Goal: Information Seeking & Learning: Check status

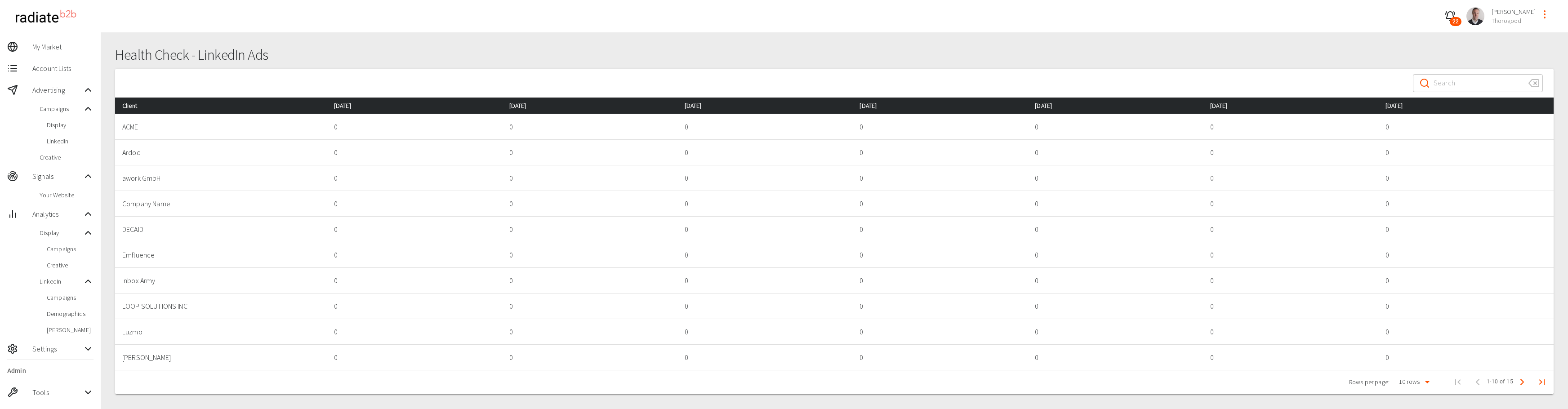
click at [61, 250] on span "Campaigns" at bounding box center [70, 249] width 47 height 9
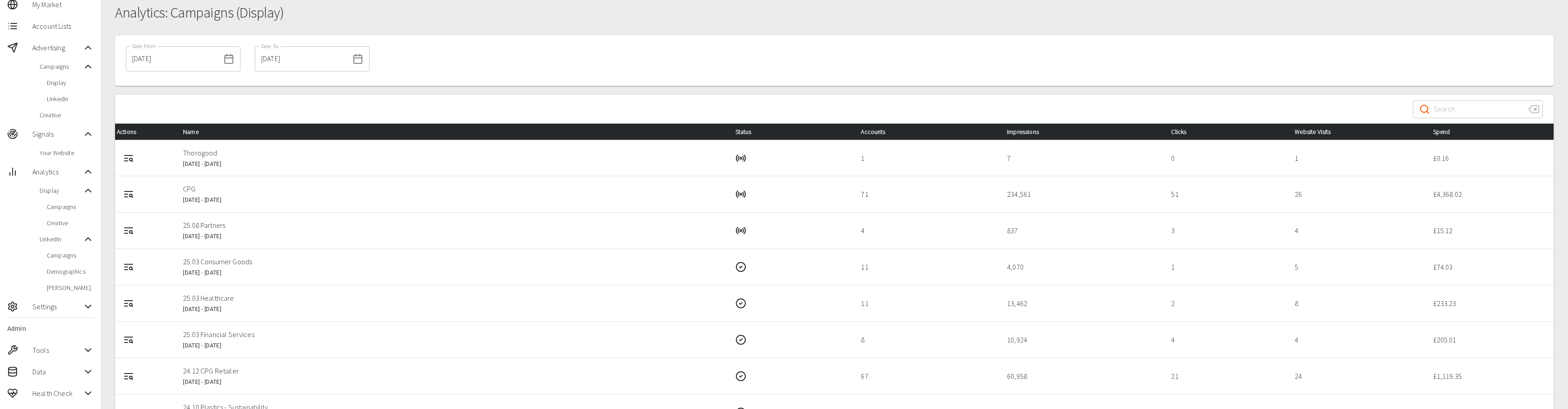
scroll to position [43, 0]
click at [127, 158] on icon "Campaign Report" at bounding box center [128, 158] width 11 height 11
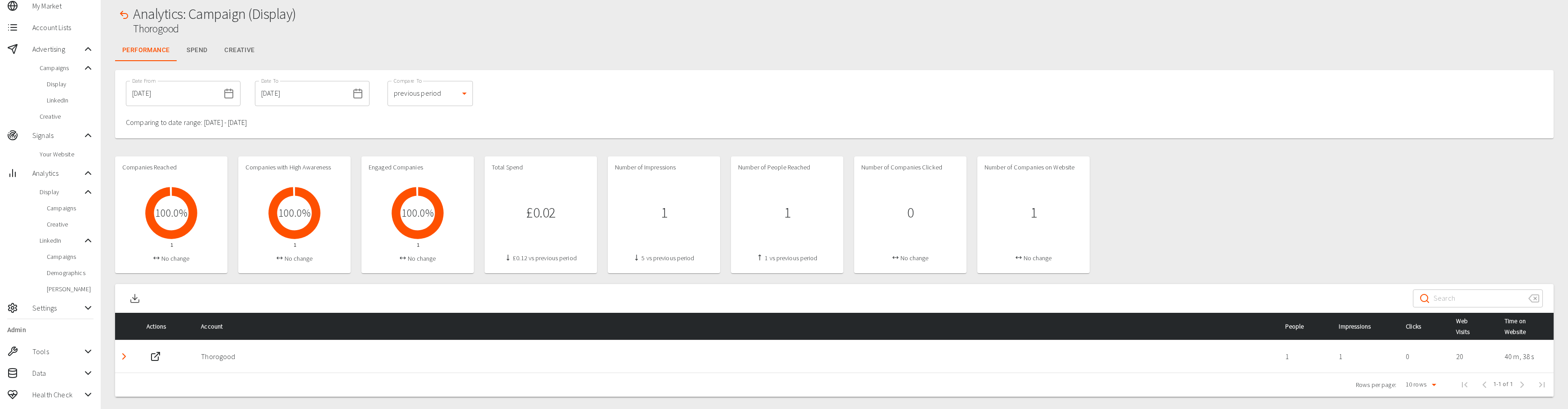
scroll to position [43, 0]
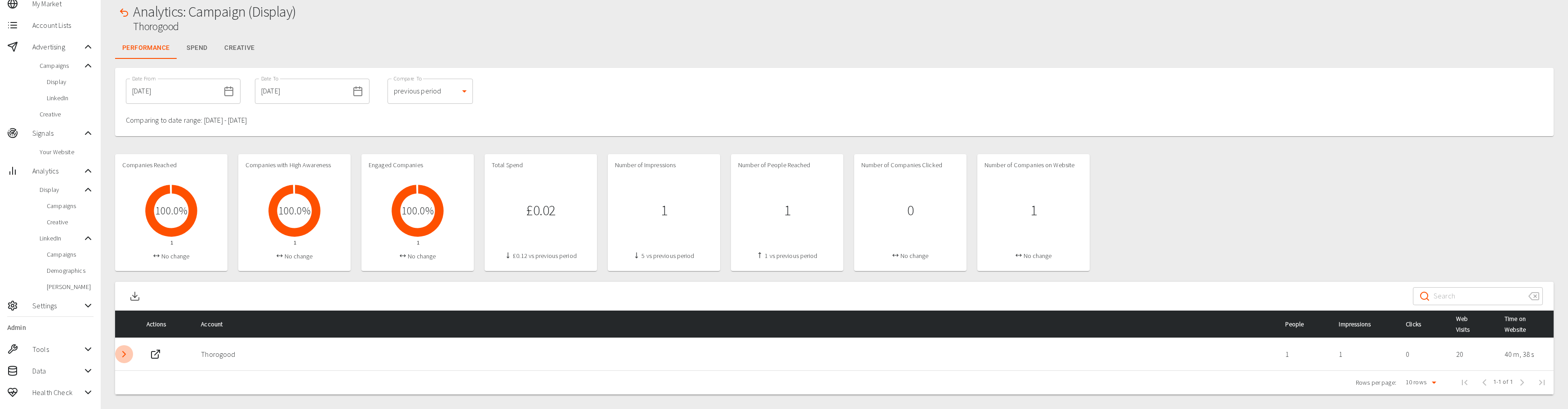
click at [123, 354] on icon "Detail panel visibility toggle" at bounding box center [124, 354] width 11 height 11
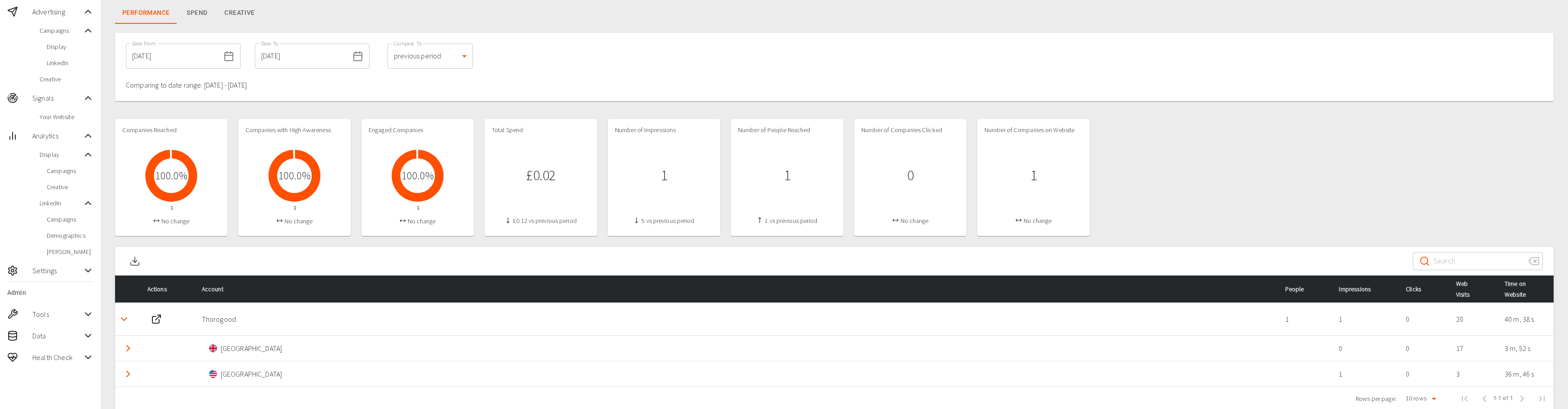
scroll to position [94, 0]
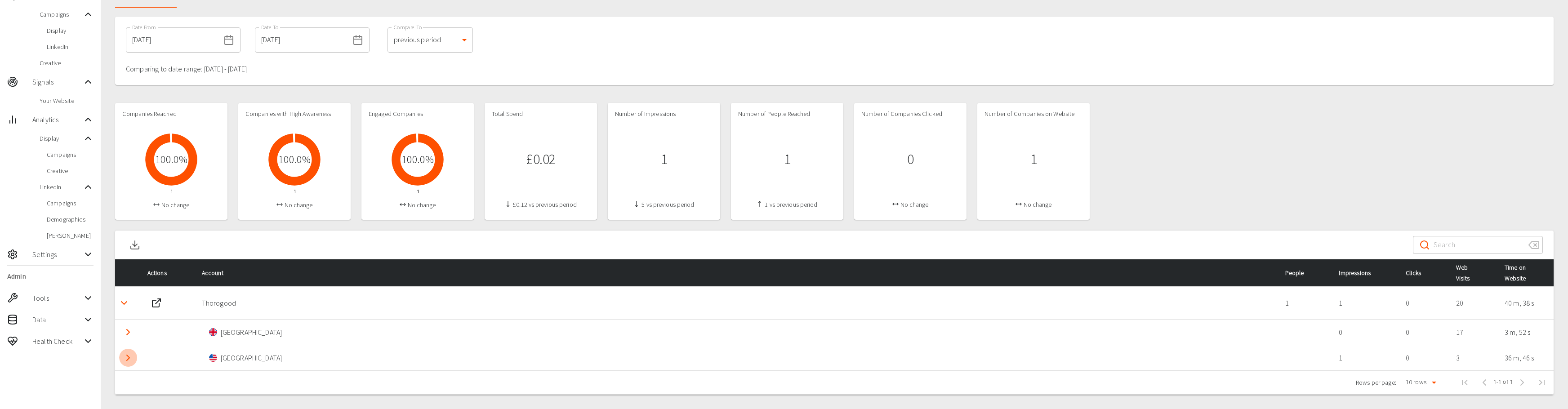
click at [126, 357] on icon "Detail panel visibility toggle" at bounding box center [128, 358] width 11 height 11
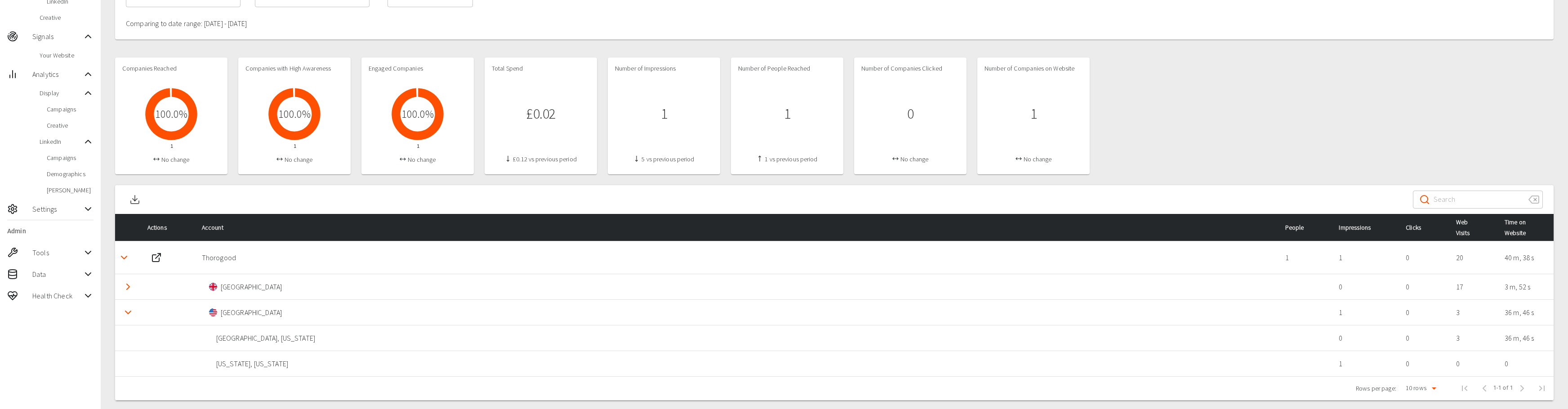
scroll to position [145, 0]
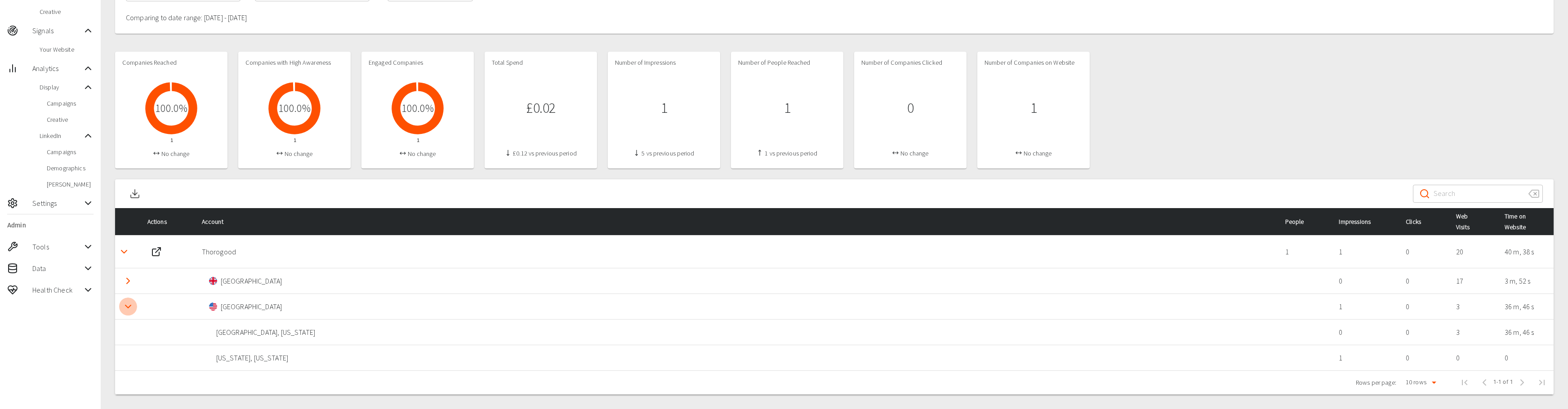
click at [130, 305] on polyline "Detail panel visibility toggle" at bounding box center [128, 306] width 5 height 2
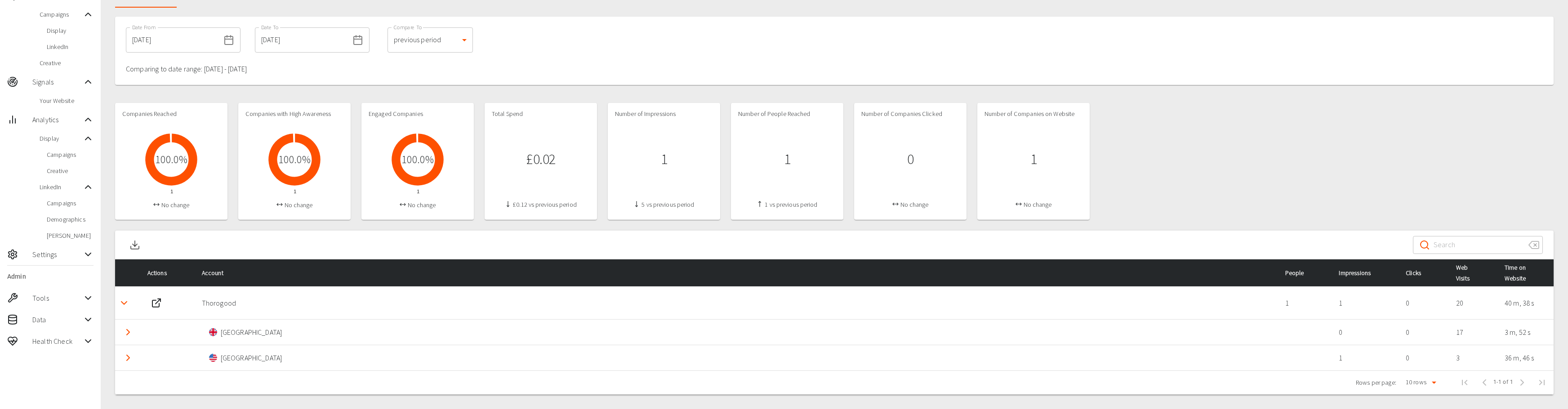
click at [123, 304] on polyline "Detail panel visibility toggle" at bounding box center [124, 303] width 5 height 2
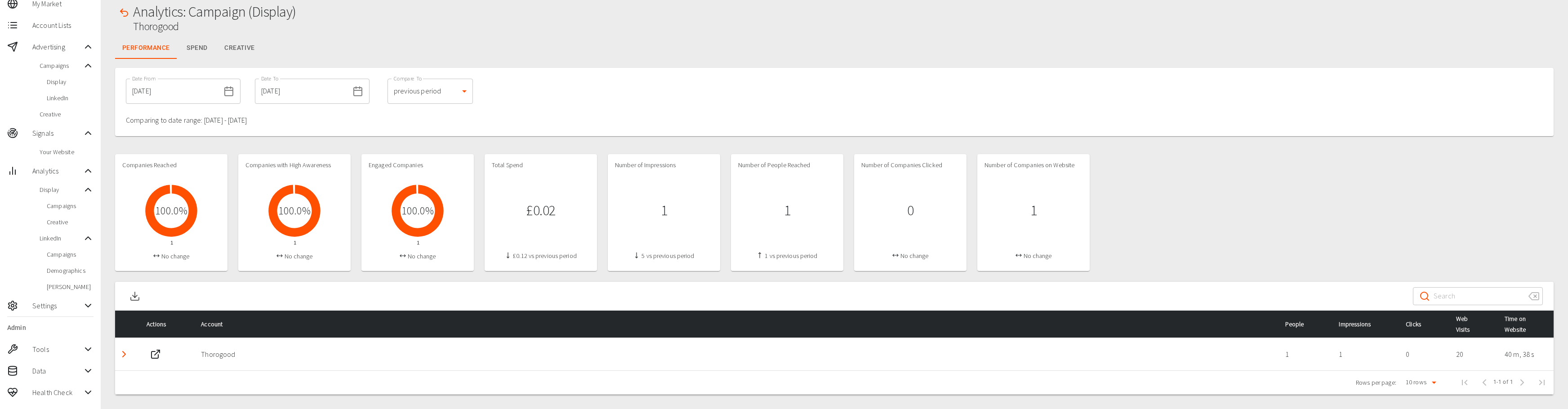
scroll to position [43, 0]
click at [124, 15] on icon "button" at bounding box center [124, 13] width 11 height 11
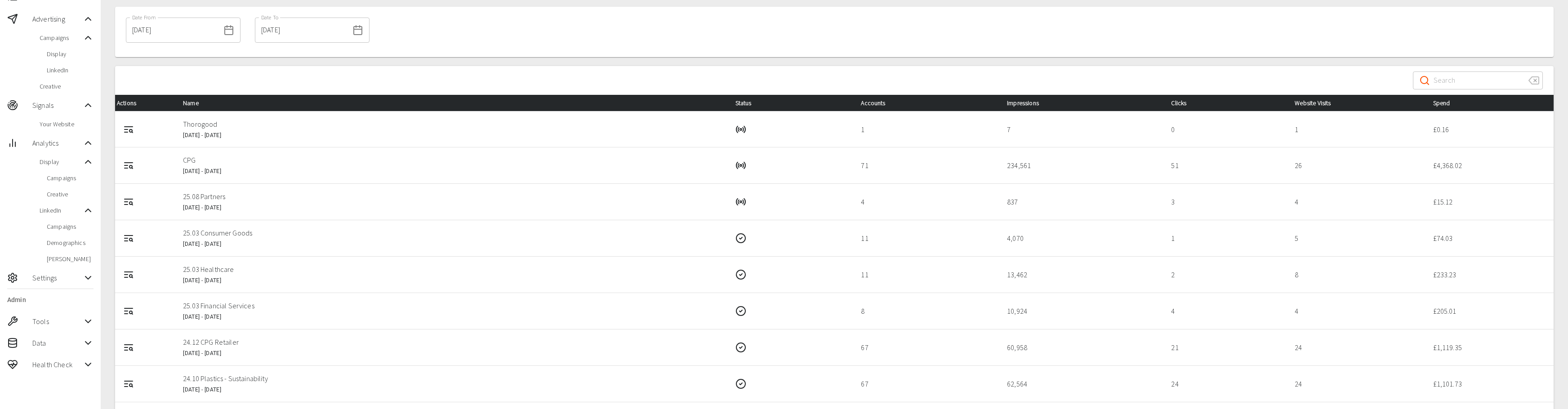
scroll to position [71, 0]
drag, startPoint x: 1007, startPoint y: 202, endPoint x: 1038, endPoint y: 200, distance: 31.1
click at [1038, 200] on p "837" at bounding box center [1082, 201] width 150 height 11
drag, startPoint x: 1038, startPoint y: 200, endPoint x: 990, endPoint y: 203, distance: 48.1
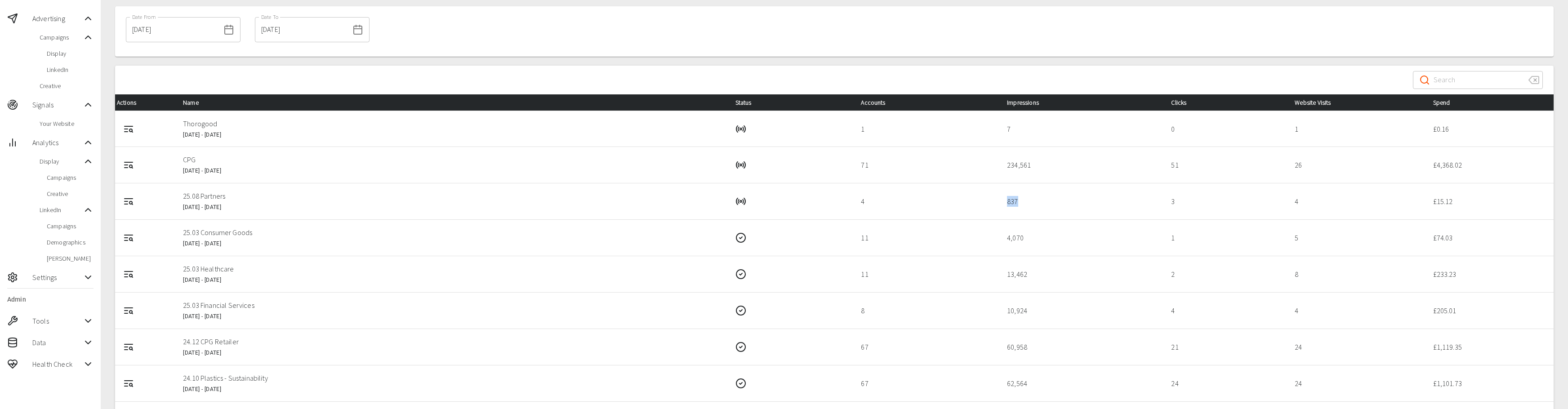
click at [990, 203] on tr "25.08 Partners [DATE] - [DATE] 4 837 3 4 £ 15.12" at bounding box center [834, 201] width 1438 height 37
click at [988, 203] on p "4" at bounding box center [926, 201] width 131 height 11
click at [122, 203] on button "Campaign Report" at bounding box center [128, 201] width 18 height 18
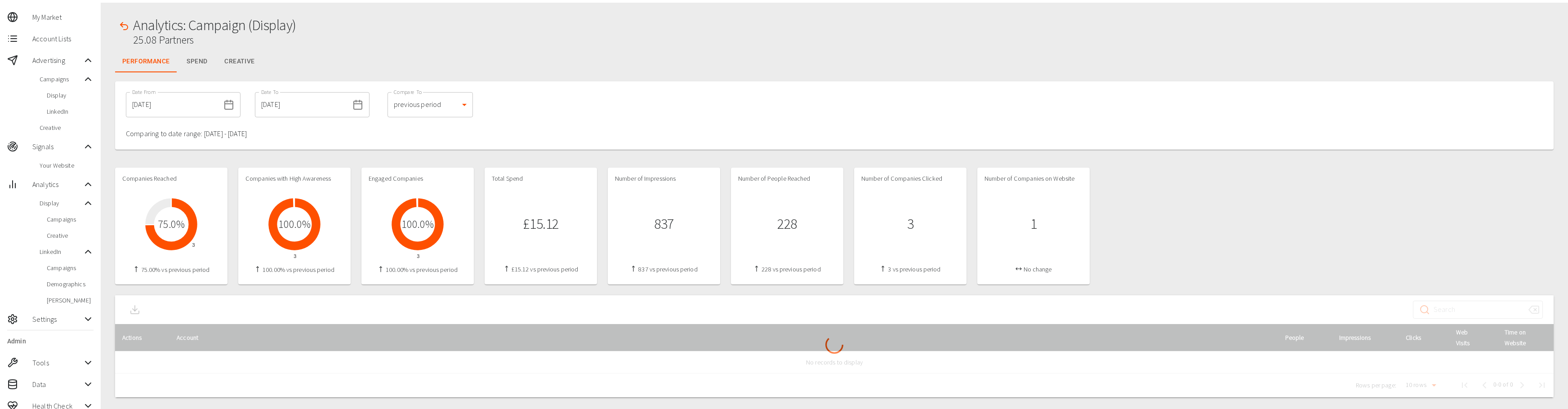
scroll to position [38, 0]
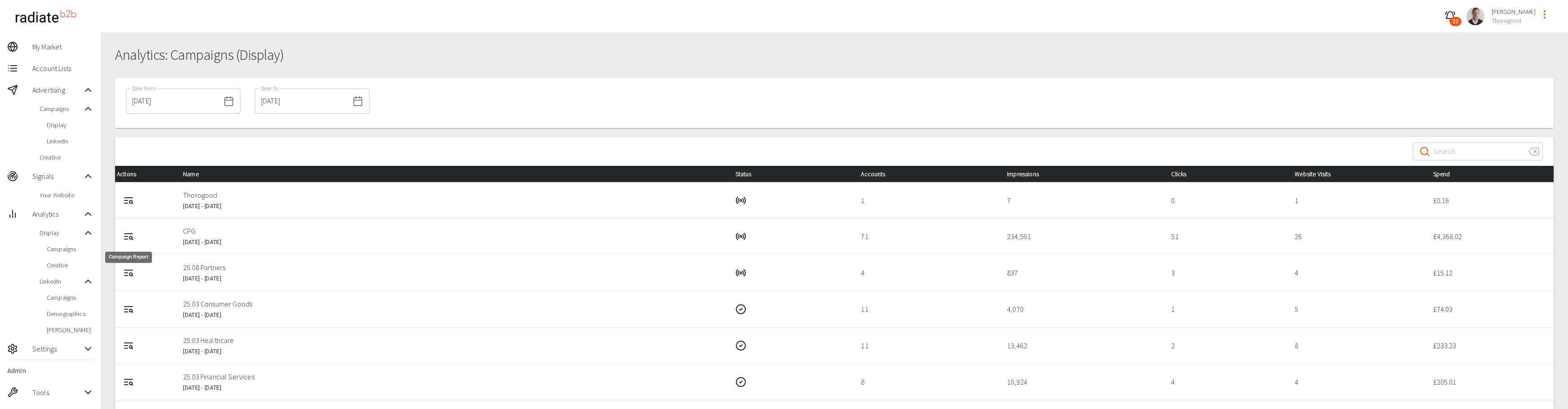
click at [130, 239] on circle "Campaign Report" at bounding box center [131, 237] width 2 height 2
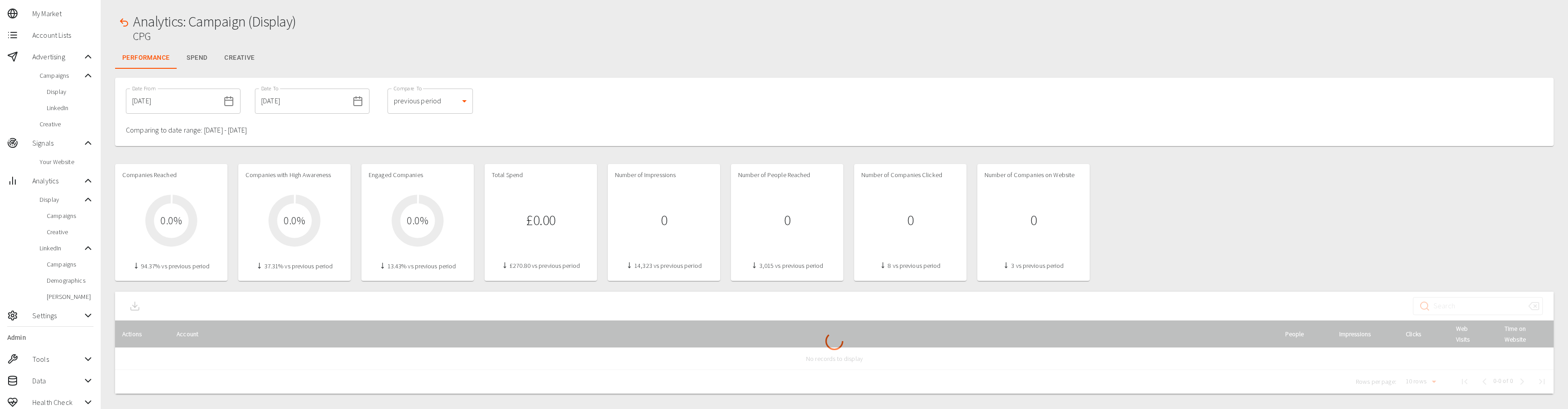
scroll to position [41, 0]
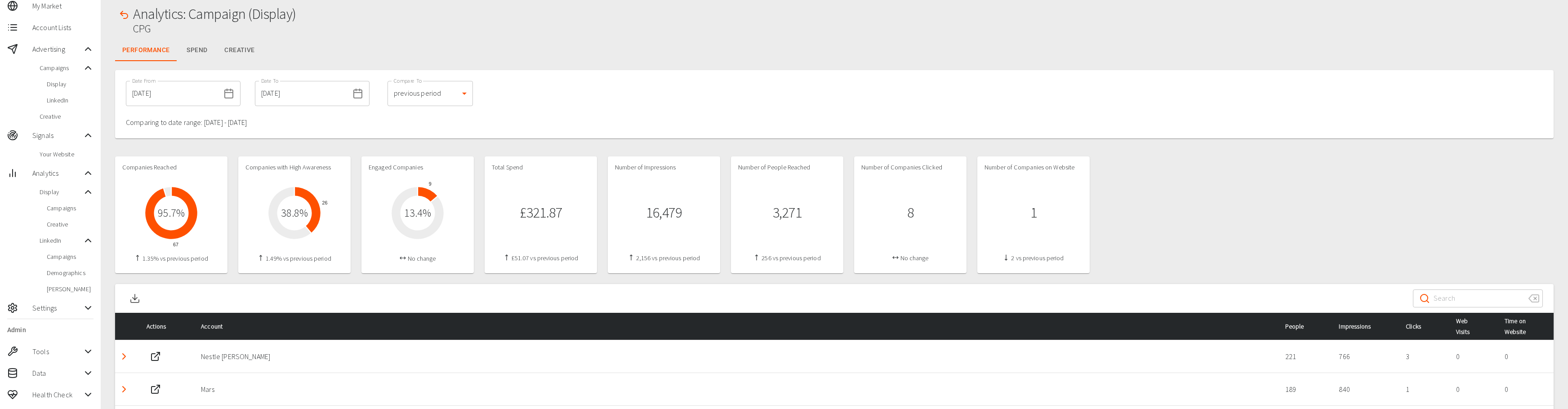
click at [280, 96] on input "[DATE]" at bounding box center [302, 93] width 94 height 25
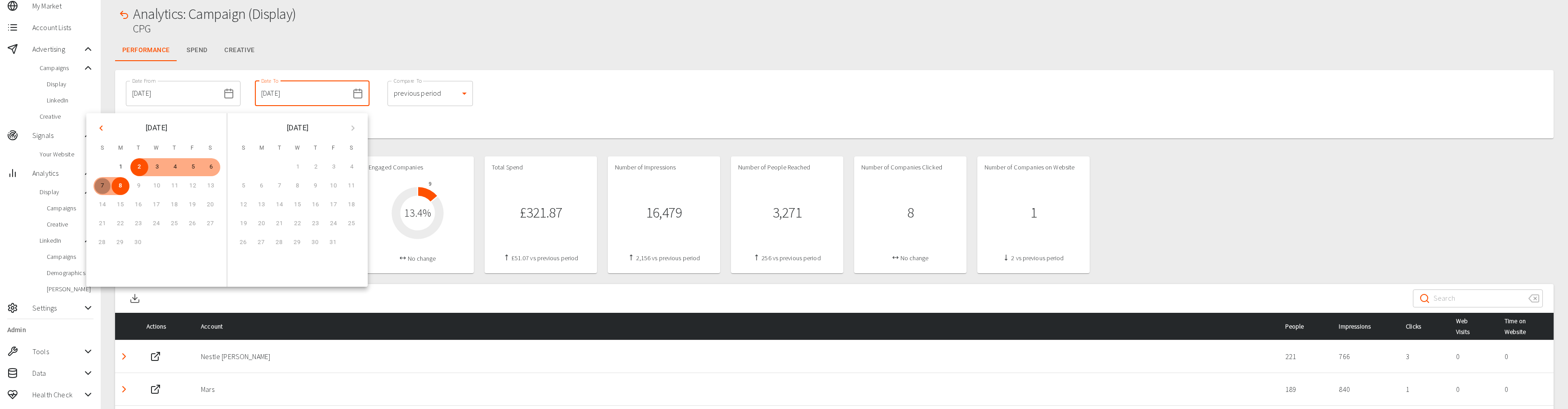
click at [103, 188] on button "7" at bounding box center [103, 186] width 18 height 18
type input "[DATE]"
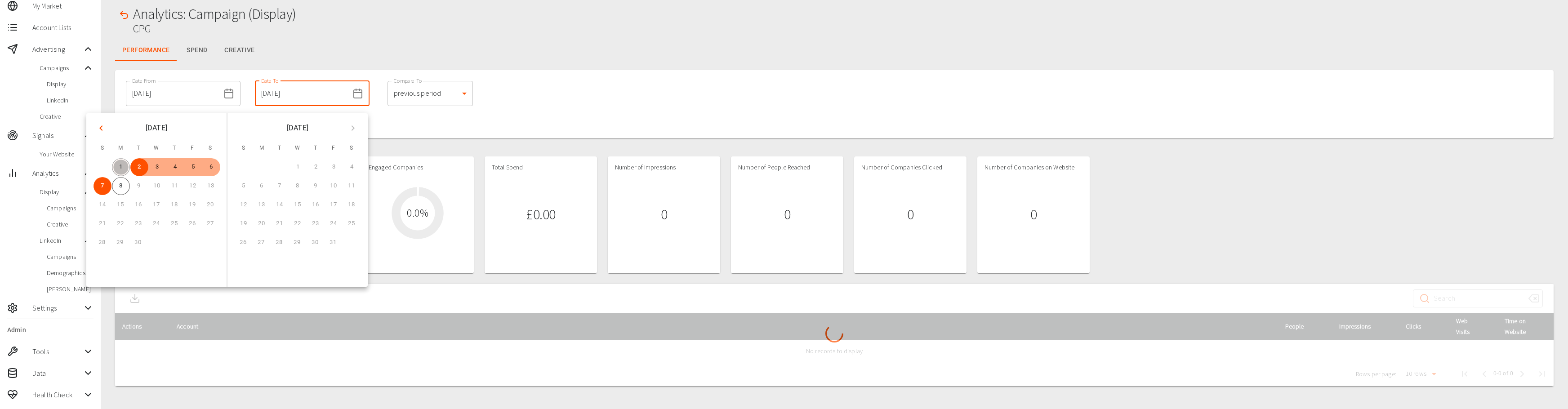
click at [124, 167] on button "1" at bounding box center [121, 167] width 18 height 18
type input "[DATE]"
click at [104, 184] on button "7" at bounding box center [103, 186] width 18 height 18
type input "[DATE]"
click at [625, 86] on div "Date From [DATE] Date From Date To [DATE] Date To Compare To previous period 1 …" at bounding box center [834, 104] width 1438 height 68
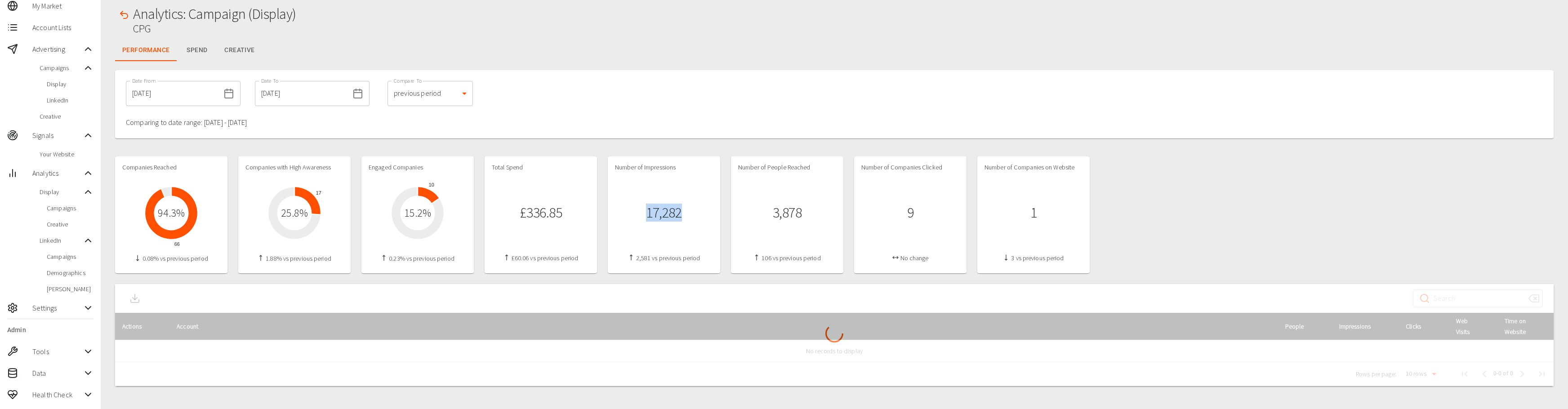
drag, startPoint x: 647, startPoint y: 214, endPoint x: 685, endPoint y: 212, distance: 38.1
click at [685, 212] on div "17,282" at bounding box center [663, 212] width 98 height 68
drag, startPoint x: 685, startPoint y: 212, endPoint x: 644, endPoint y: 215, distance: 41.1
click at [644, 215] on div "17,282" at bounding box center [663, 212] width 98 height 68
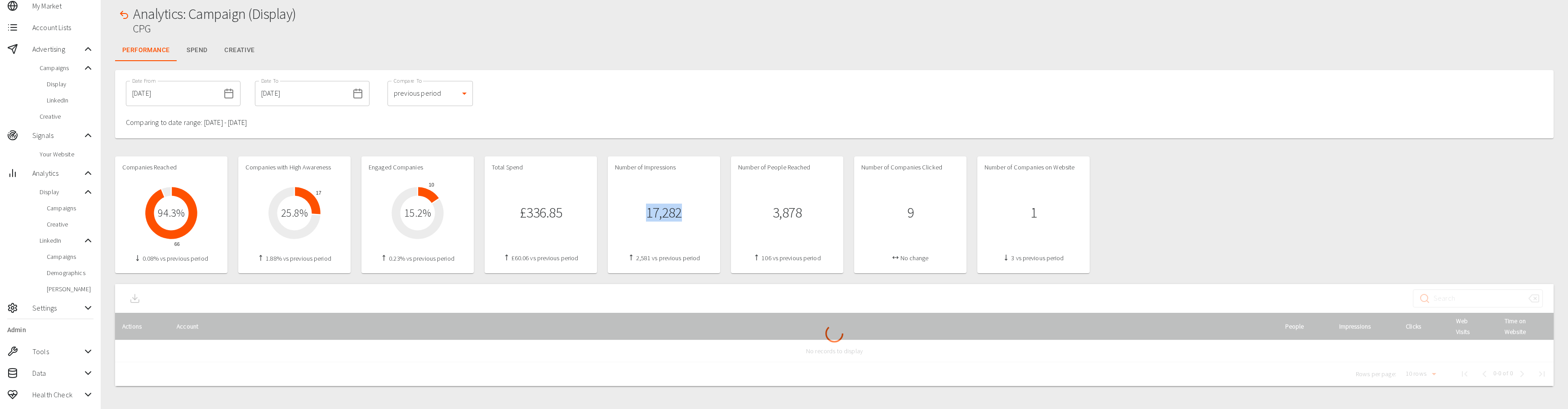
click at [644, 215] on div "17,282" at bounding box center [663, 212] width 98 height 68
drag, startPoint x: 518, startPoint y: 215, endPoint x: 603, endPoint y: 212, distance: 85.1
click at [603, 212] on div "Companies Reached 66 94.3 % 0.08% vs previous period Companies with High Awaren…" at bounding box center [602, 215] width 975 height 117
click at [709, 215] on div "17,282" at bounding box center [663, 212] width 98 height 68
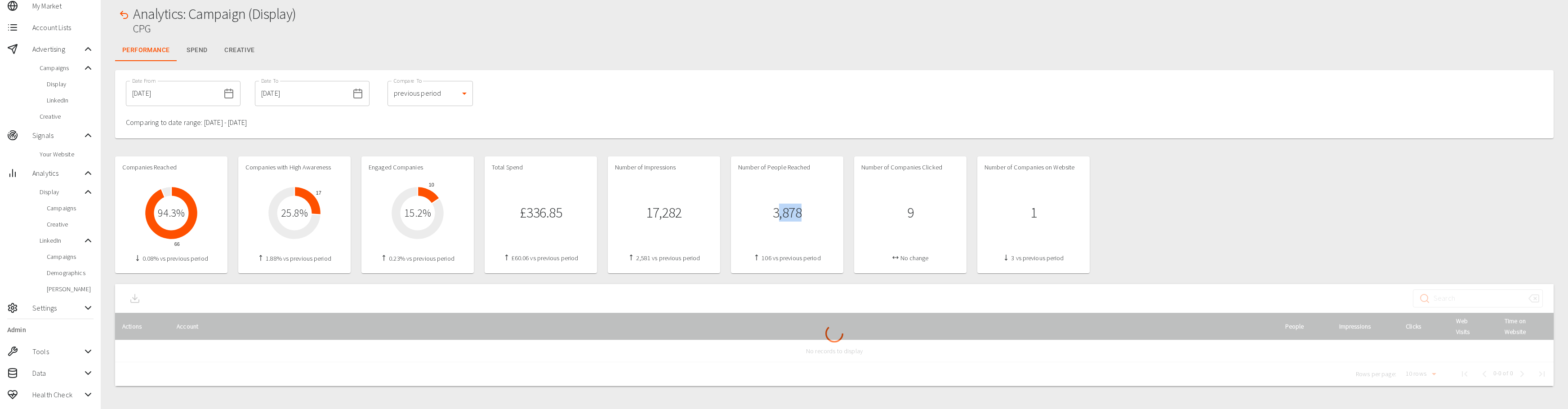
drag, startPoint x: 779, startPoint y: 213, endPoint x: 805, endPoint y: 214, distance: 26.0
click at [805, 214] on div "3,878" at bounding box center [787, 212] width 98 height 68
click at [805, 214] on div "3,878" at bounding box center [787, 212] width 98 height 68
drag, startPoint x: 805, startPoint y: 214, endPoint x: 707, endPoint y: 219, distance: 98.1
click at [707, 219] on div "Companies Reached 66 94.3 % 0.08% vs previous period Companies with High Awaren…" at bounding box center [602, 215] width 975 height 117
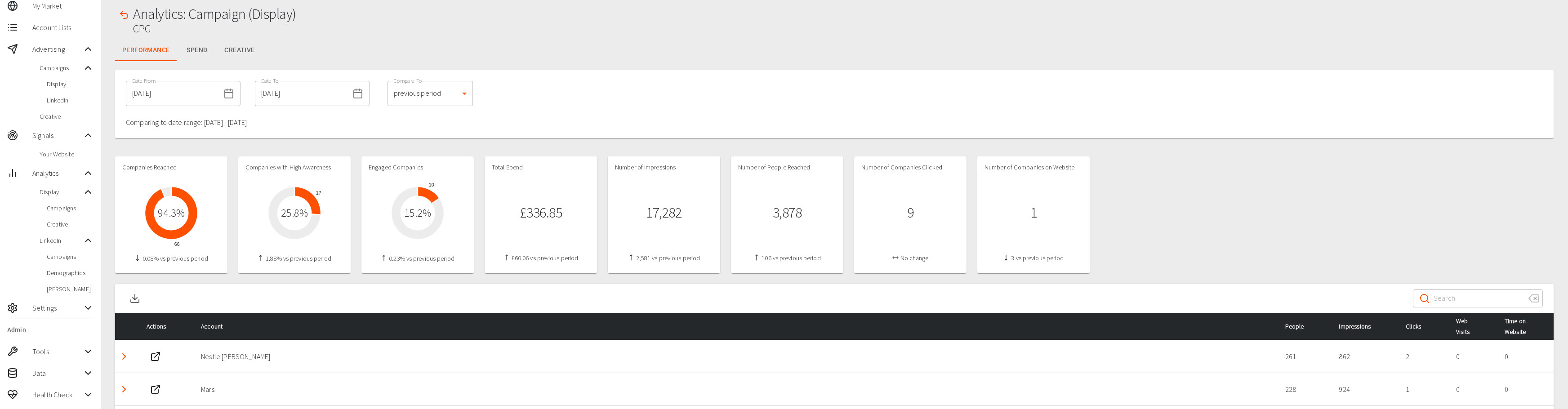
click at [707, 218] on div "17,282" at bounding box center [663, 212] width 98 height 68
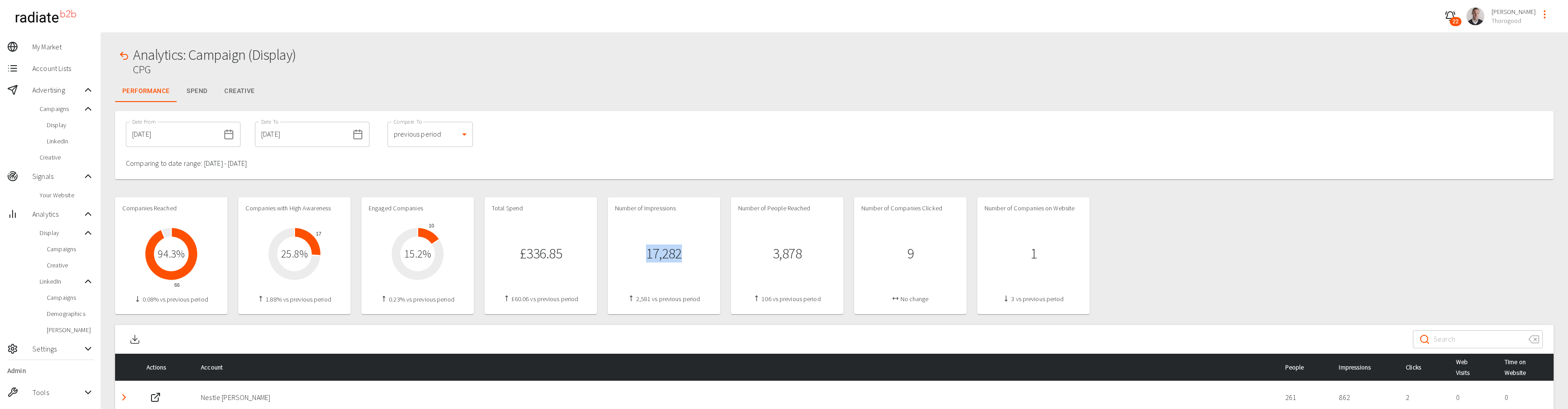
drag, startPoint x: 648, startPoint y: 254, endPoint x: 705, endPoint y: 256, distance: 57.0
click at [705, 256] on div "17,282" at bounding box center [663, 253] width 98 height 68
click at [703, 254] on div "17,282" at bounding box center [663, 253] width 98 height 68
click at [125, 56] on icon "button" at bounding box center [124, 56] width 11 height 11
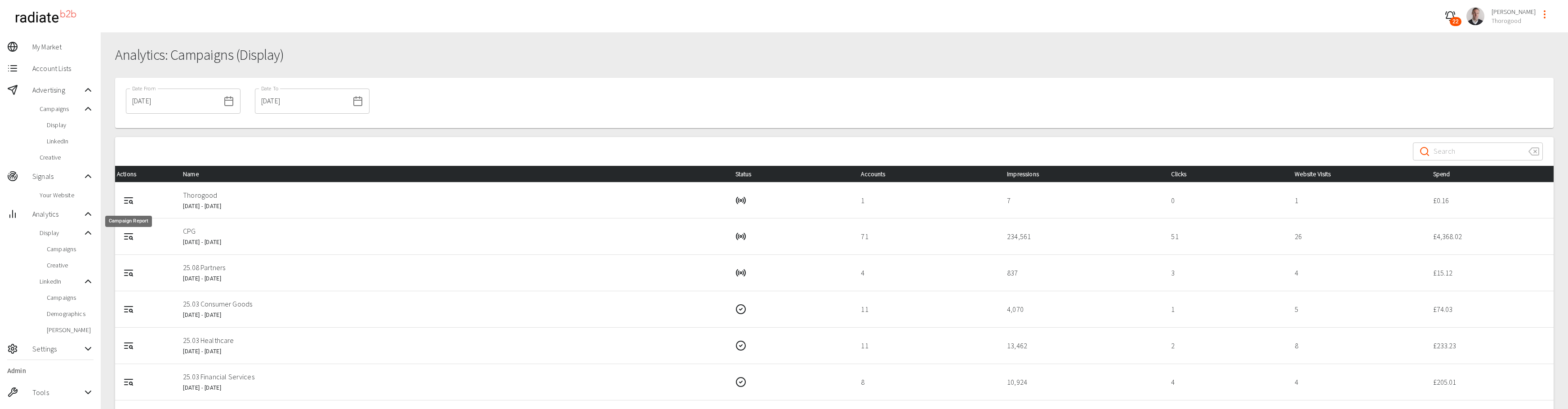
click at [126, 198] on icon "Campaign Report" at bounding box center [128, 198] width 8 height 0
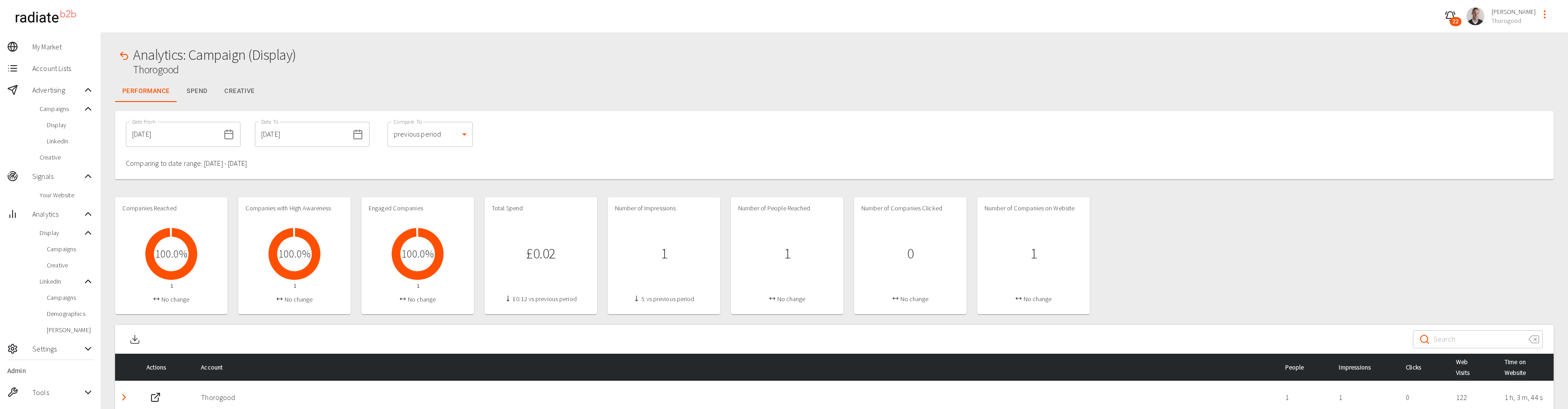
click at [127, 57] on icon "button" at bounding box center [124, 56] width 11 height 11
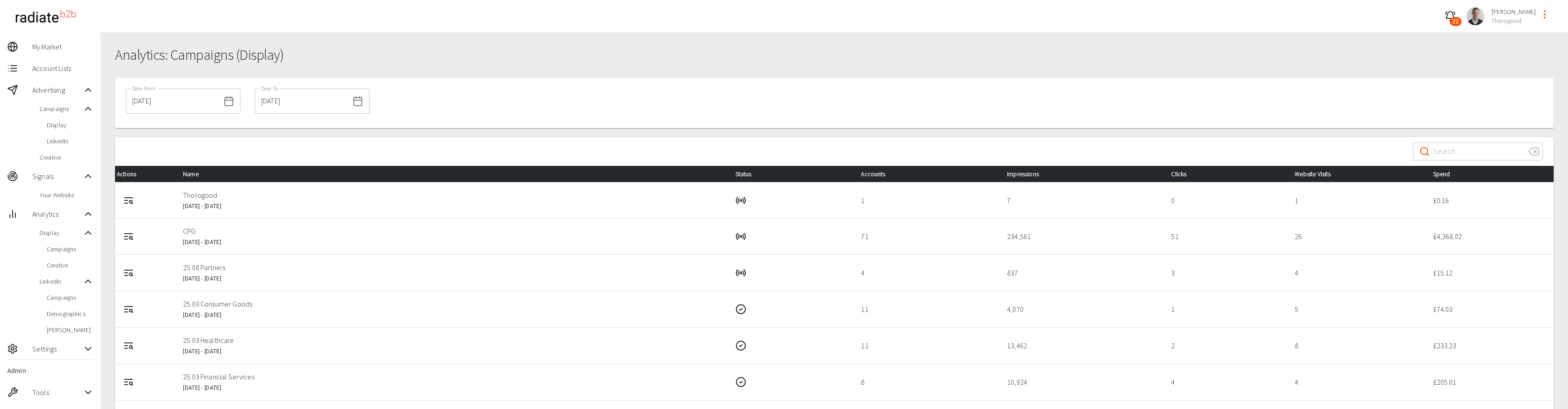
click at [187, 234] on p "CPG" at bounding box center [452, 231] width 537 height 11
drag, startPoint x: 191, startPoint y: 231, endPoint x: 176, endPoint y: 233, distance: 15.1
click at [191, 231] on p "CPG" at bounding box center [452, 231] width 537 height 11
click at [130, 236] on circle "Campaign Report" at bounding box center [131, 237] width 2 height 2
click at [128, 273] on icon "Campaign Report" at bounding box center [128, 273] width 11 height 11
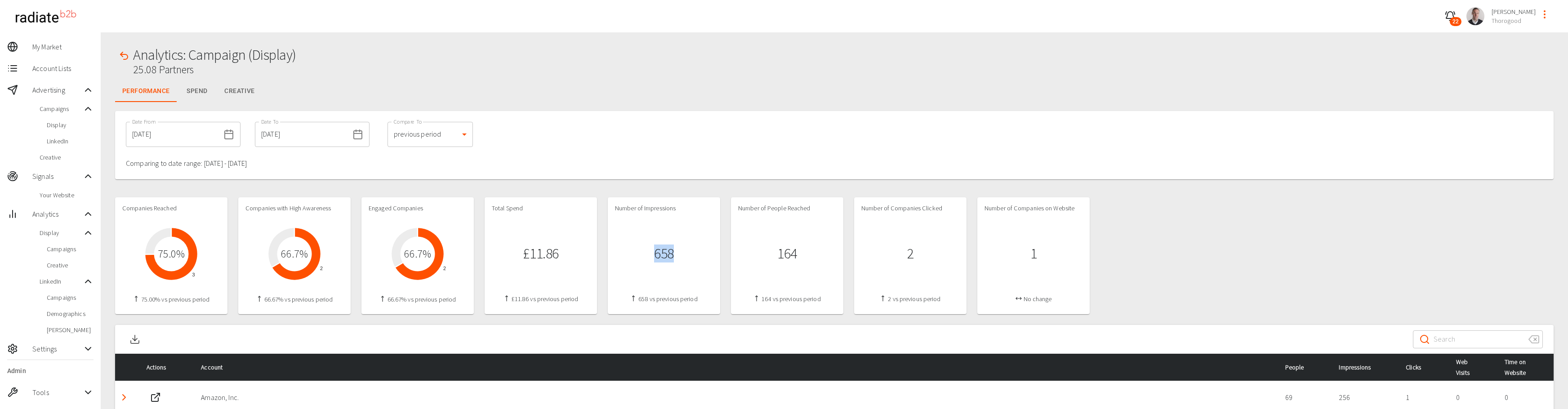
drag, startPoint x: 685, startPoint y: 257, endPoint x: 644, endPoint y: 256, distance: 41.0
click at [644, 256] on div "658" at bounding box center [663, 253] width 98 height 68
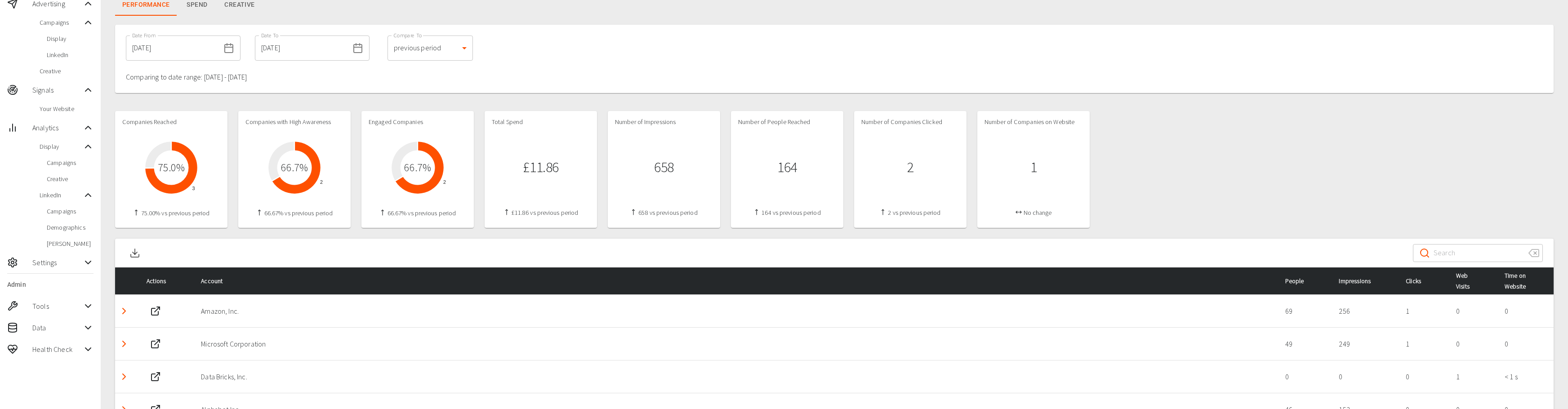
scroll to position [142, 0]
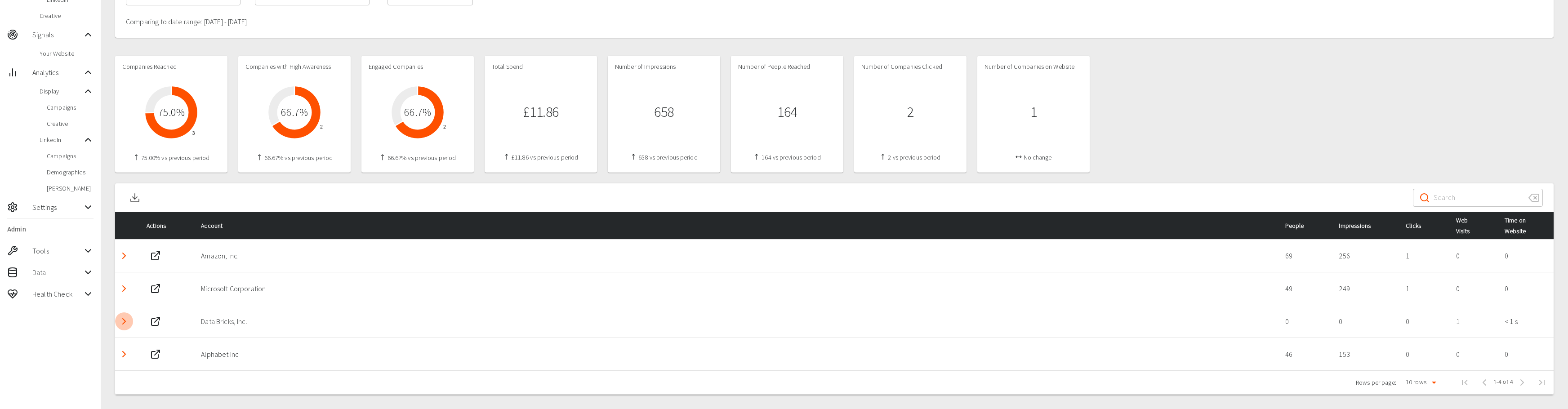
click at [122, 324] on icon "Detail panel visibility toggle" at bounding box center [124, 321] width 11 height 11
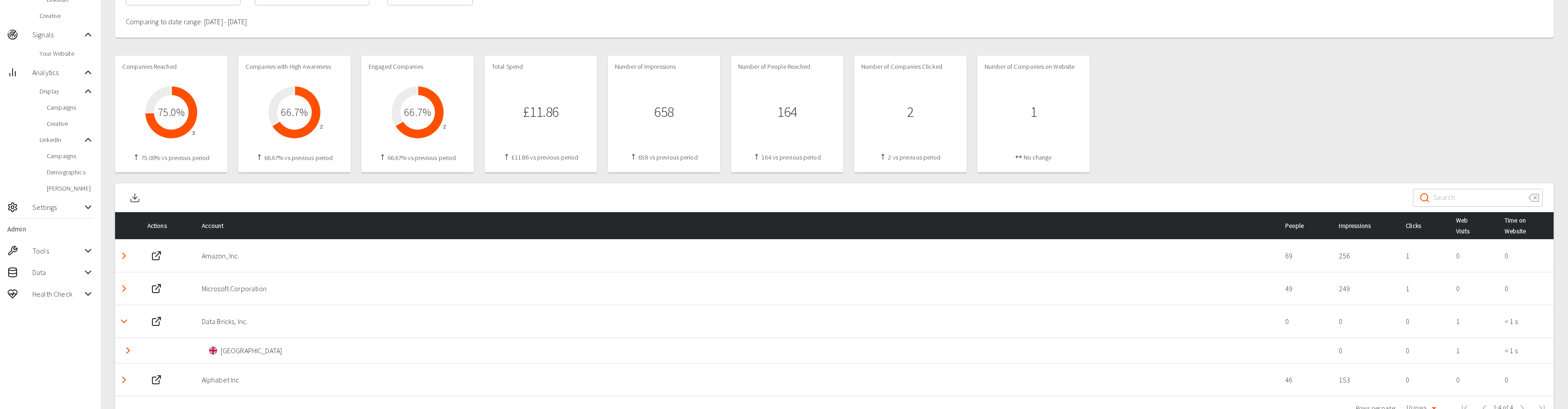
click at [122, 324] on icon "Detail panel visibility toggle" at bounding box center [124, 321] width 11 height 11
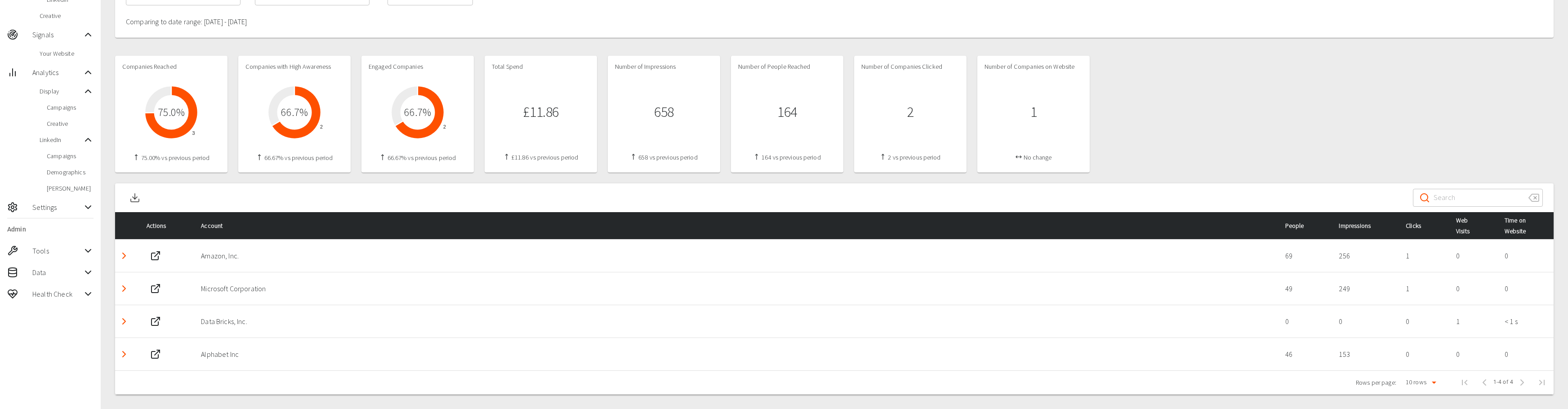
click at [123, 319] on polyline "Detail panel visibility toggle" at bounding box center [124, 321] width 2 height 5
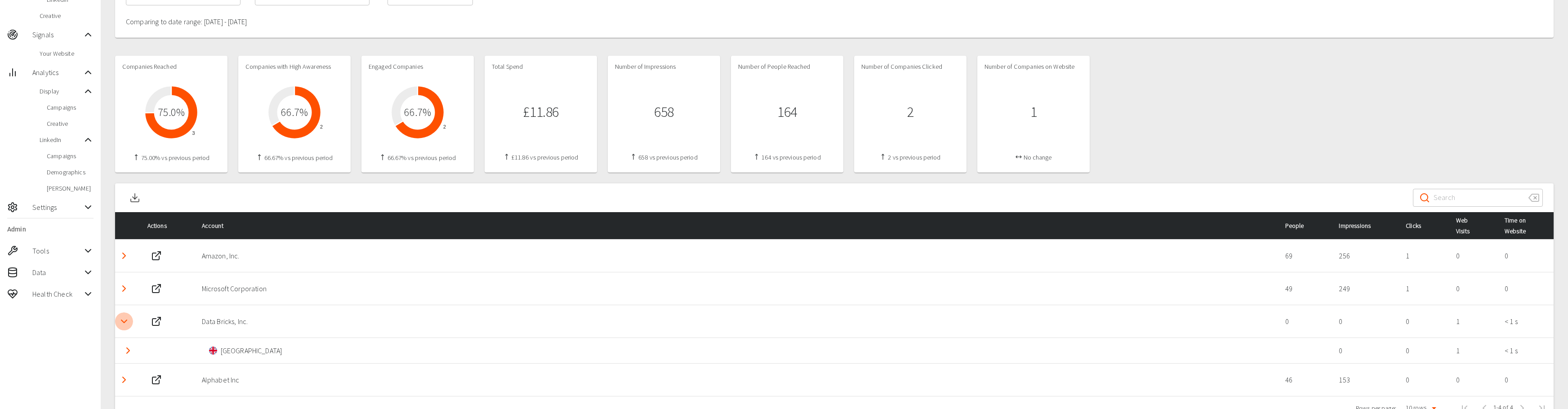
click at [122, 318] on icon "Detail panel visibility toggle" at bounding box center [124, 321] width 11 height 11
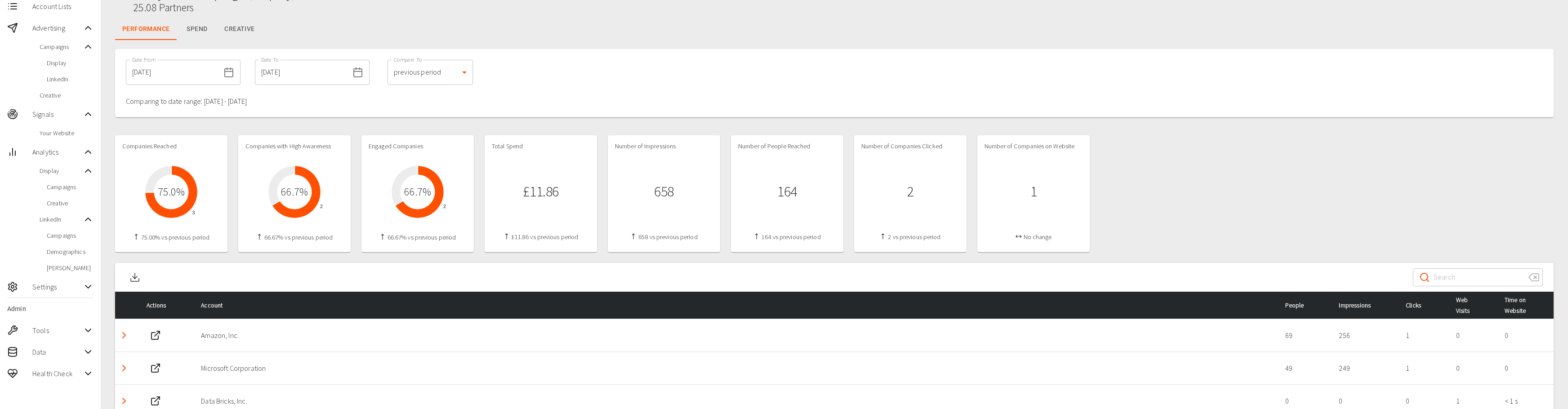
scroll to position [0, 0]
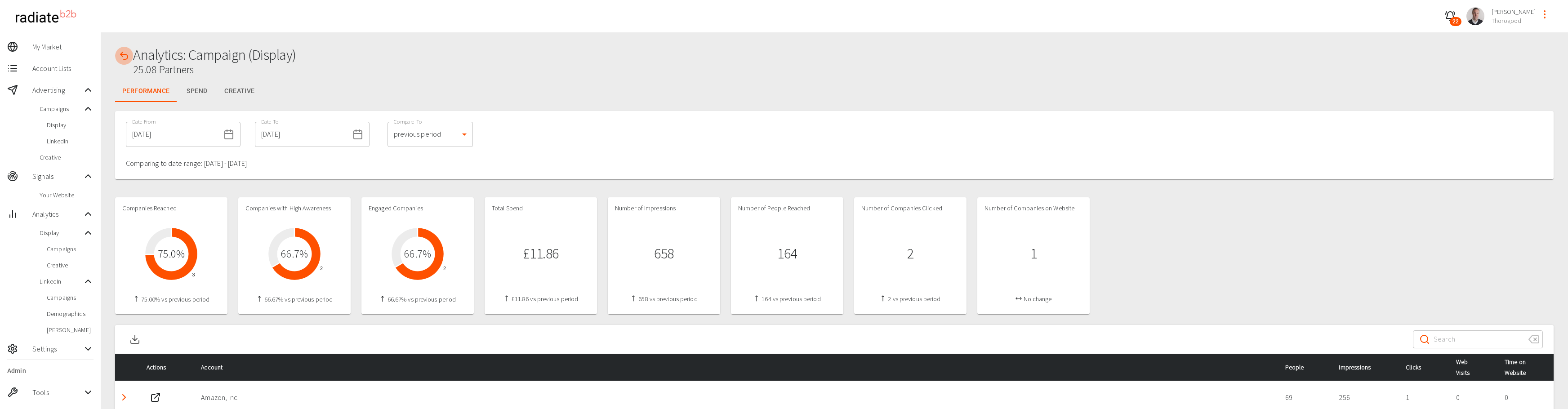
click at [119, 52] on icon "button" at bounding box center [124, 56] width 11 height 11
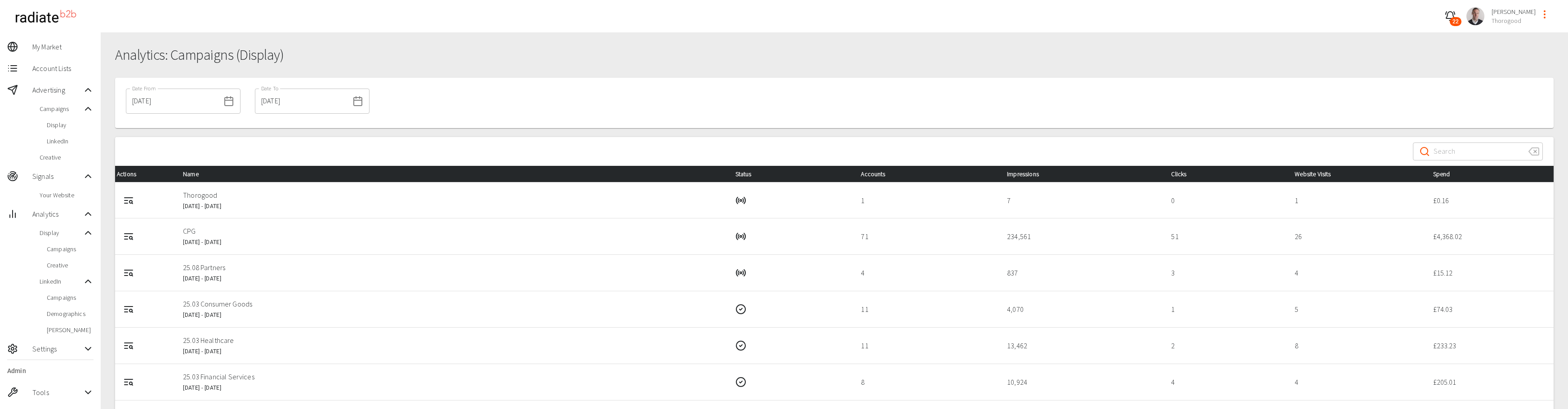
click at [127, 200] on icon "Campaign Report" at bounding box center [126, 200] width 3 height 0
